Goal: Communication & Community: Ask a question

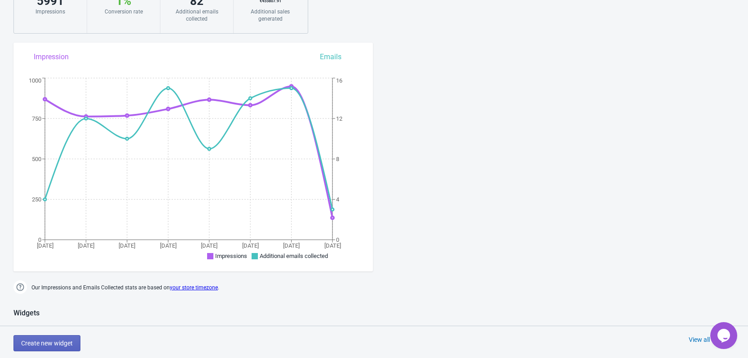
scroll to position [180, 0]
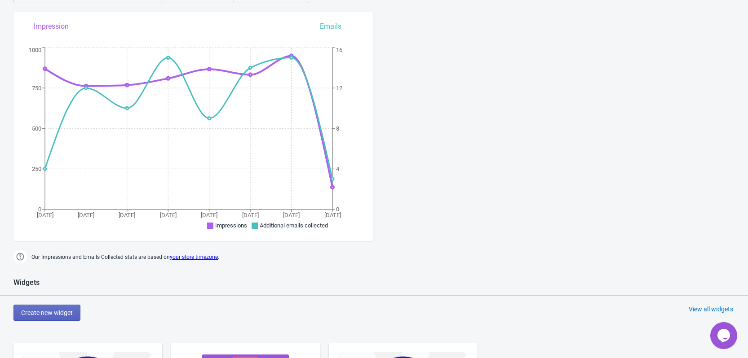
click at [727, 320] on div "Create new widget View all widgets" at bounding box center [380, 313] width 734 height 16
click at [724, 329] on icon "Opens Chat This icon Opens the chat window." at bounding box center [723, 336] width 14 height 14
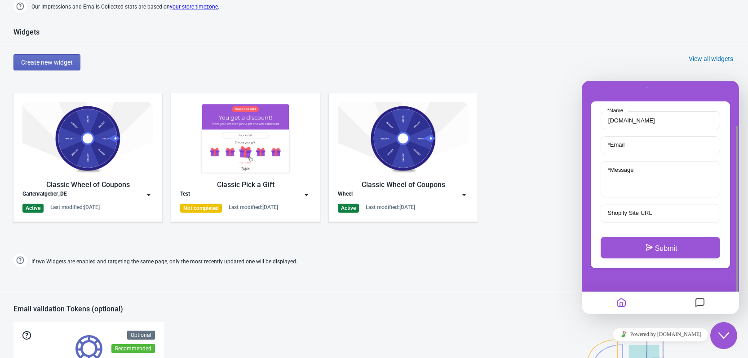
scroll to position [539, 0]
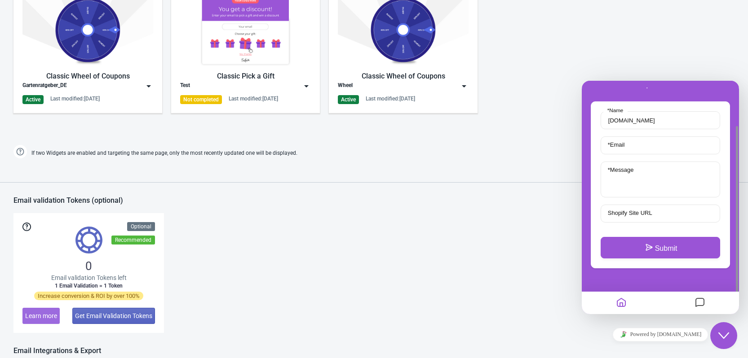
click at [695, 304] on icon "Messages" at bounding box center [699, 304] width 11 height 18
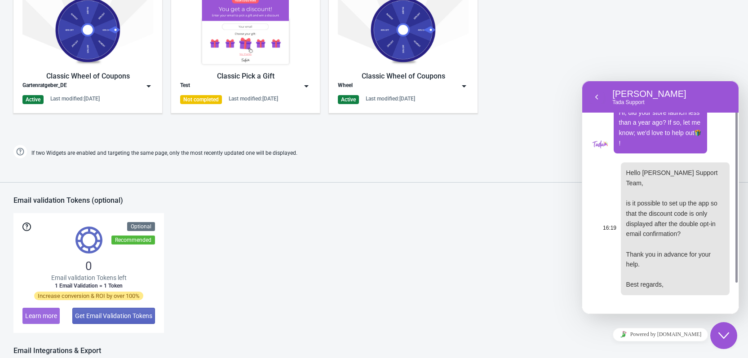
scroll to position [658, 0]
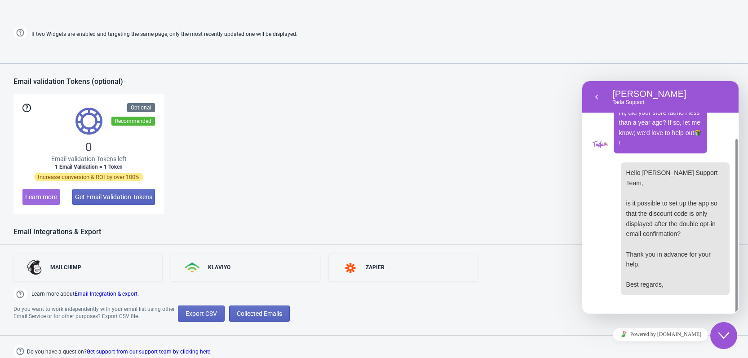
click at [665, 313] on p "Conversation ended [DATE], 16:19" at bounding box center [660, 318] width 138 height 11
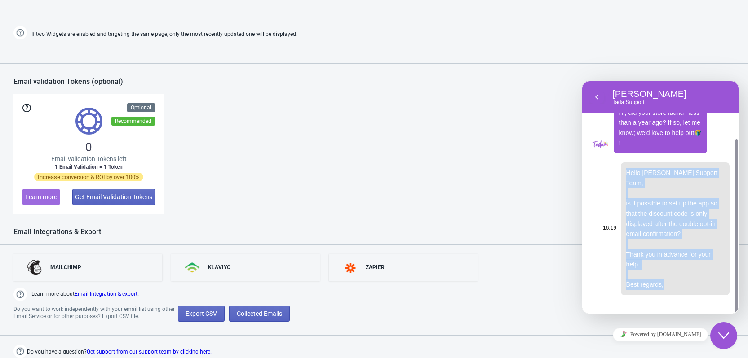
drag, startPoint x: 626, startPoint y: 175, endPoint x: 669, endPoint y: 275, distance: 108.4
click at [669, 275] on p "Hello [PERSON_NAME] Support Team, is it possible to set up the app so that the …" at bounding box center [675, 229] width 98 height 122
copy span "Hello [PERSON_NAME] Support Team, is it possible to set up the app so that the …"
click at [597, 101] on icon "button" at bounding box center [596, 97] width 8 height 11
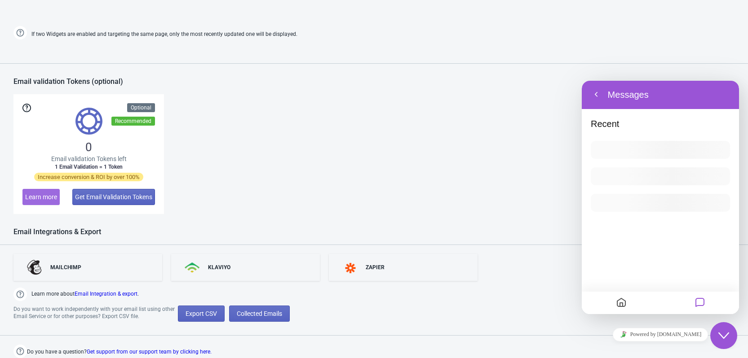
scroll to position [0, 0]
click at [700, 308] on icon "Messages" at bounding box center [699, 304] width 11 height 18
click at [620, 296] on icon "Home" at bounding box center [621, 304] width 11 height 18
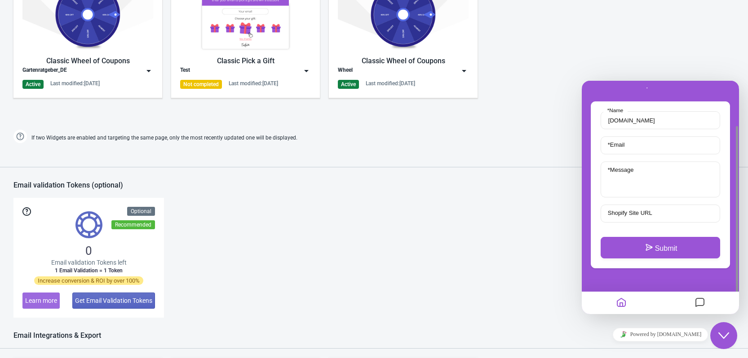
scroll to position [568, 0]
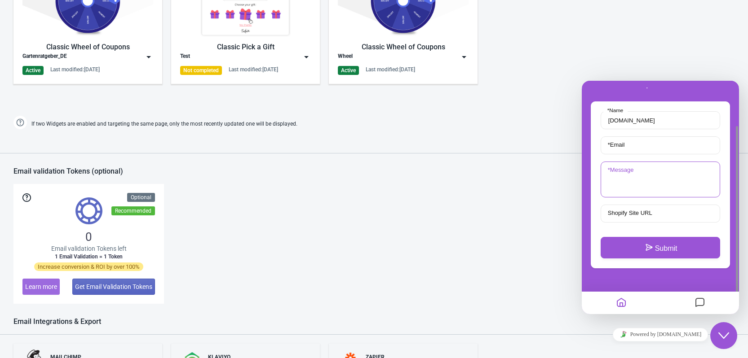
click at [660, 181] on textarea "* Message" at bounding box center [659, 180] width 119 height 36
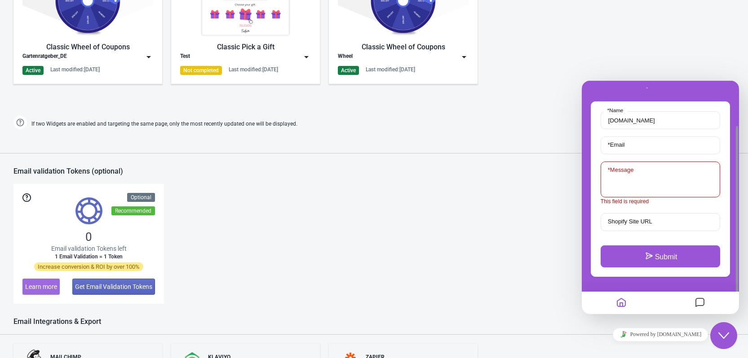
click at [601, 171] on textarea "* Message" at bounding box center [659, 180] width 119 height 36
paste textarea "[PERSON_NAME]-Supportteam, ich habe ihnen gestern schon geschrieben, aber keine…"
type textarea "[PERSON_NAME]-Supportteam, ich habe ihnen gestern schon geschrieben, aber keine…"
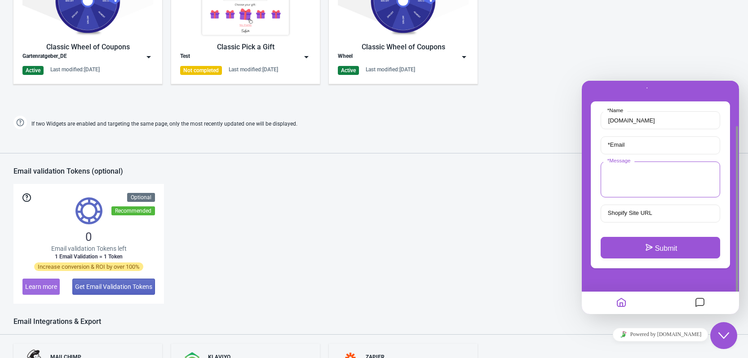
scroll to position [0, 0]
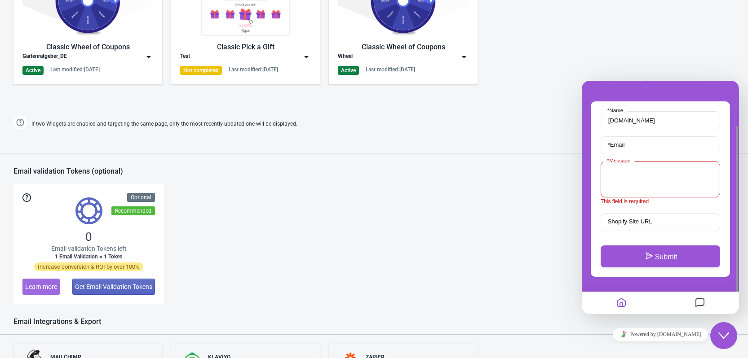
click at [679, 174] on textarea "* Message" at bounding box center [659, 180] width 119 height 36
paste textarea "Hello [PERSON_NAME] Support Team, I wrote to you [DATE] but have not received a…"
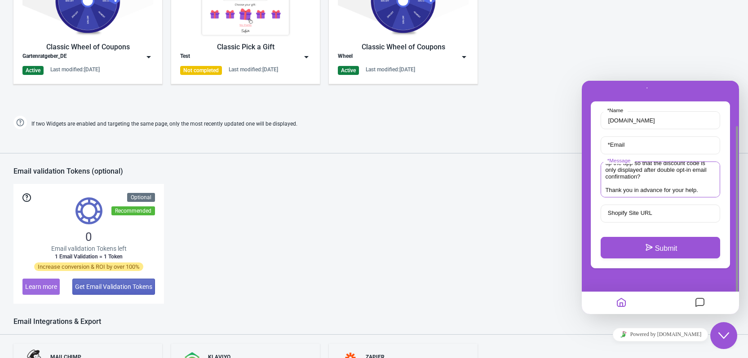
scroll to position [34, 0]
type textarea "Hello [PERSON_NAME] Support Team, I wrote to you [DATE] but have not received a…"
click at [667, 211] on input "Shopify Site URL" at bounding box center [659, 214] width 119 height 18
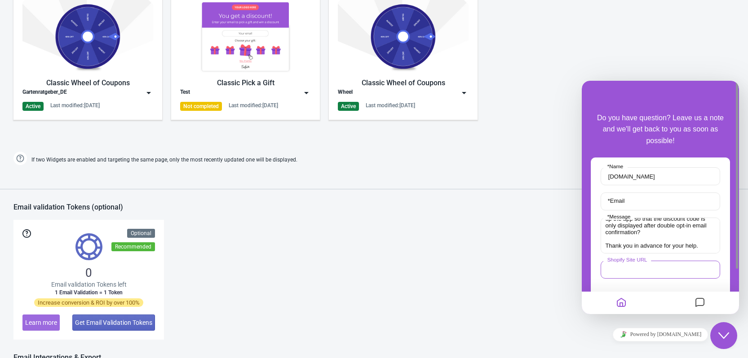
scroll to position [568, 0]
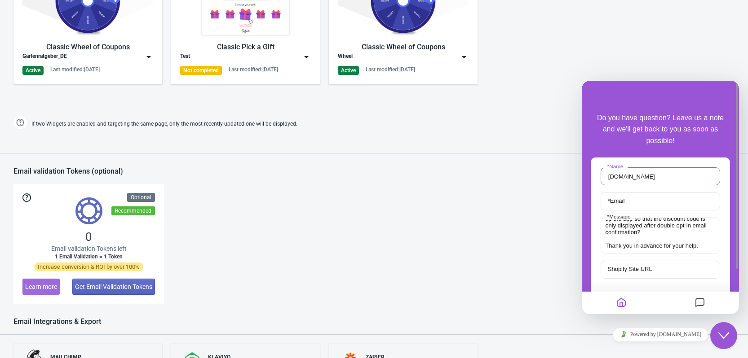
click at [690, 178] on input "[DOMAIN_NAME]" at bounding box center [659, 176] width 119 height 18
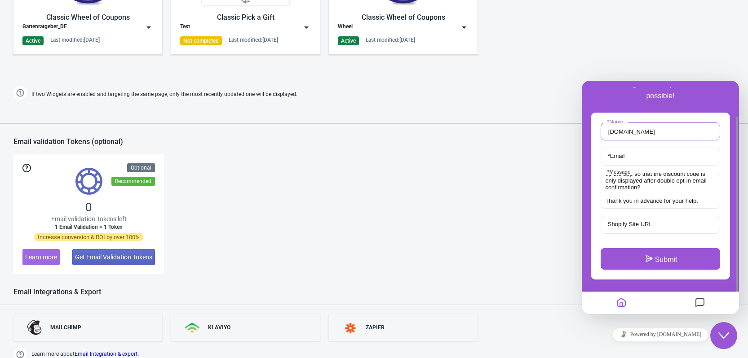
scroll to position [613, 0]
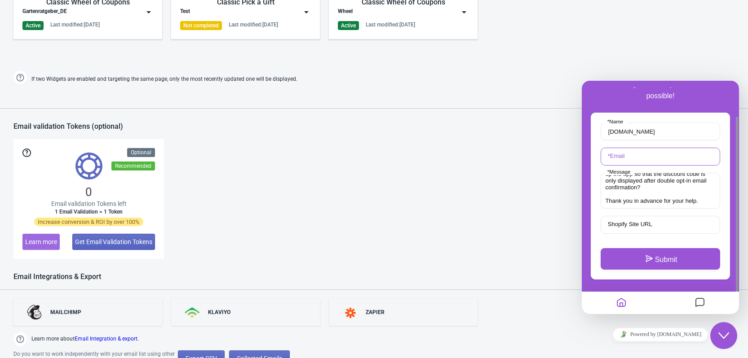
click at [657, 162] on input "* Email" at bounding box center [659, 157] width 119 height 18
type input "[PERSON_NAME][EMAIL_ADDRESS][DOMAIN_NAME]"
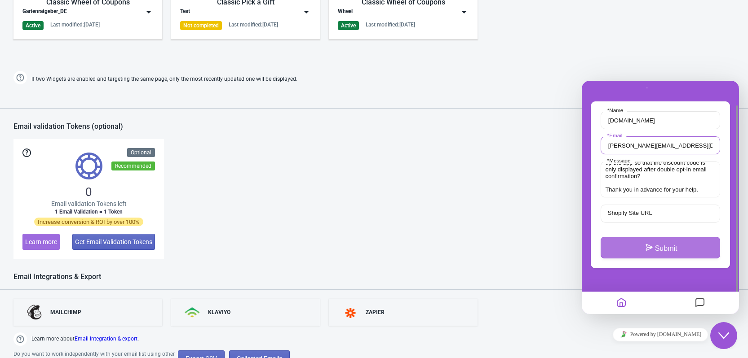
scroll to position [658, 0]
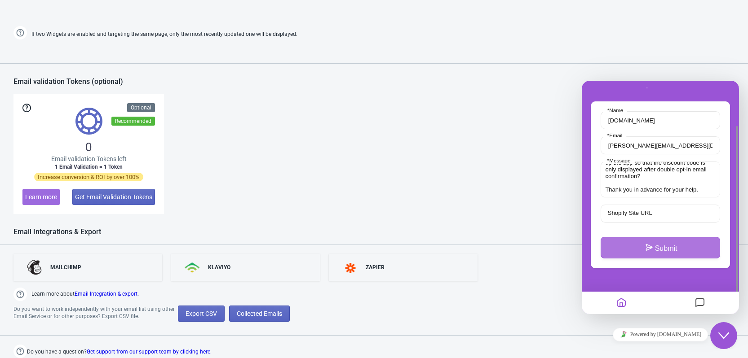
click at [675, 251] on button "Submit" at bounding box center [659, 248] width 119 height 22
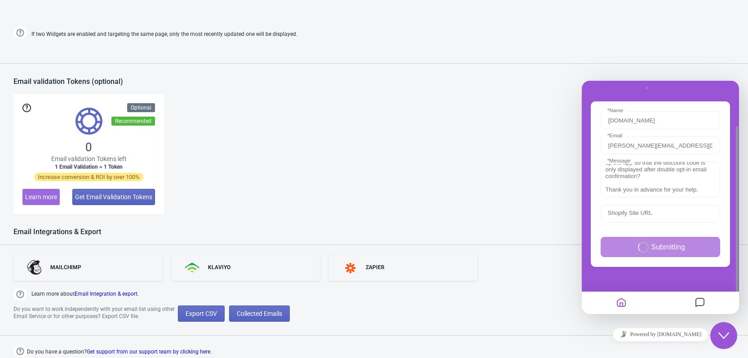
scroll to position [0, 0]
